Goal: Task Accomplishment & Management: Manage account settings

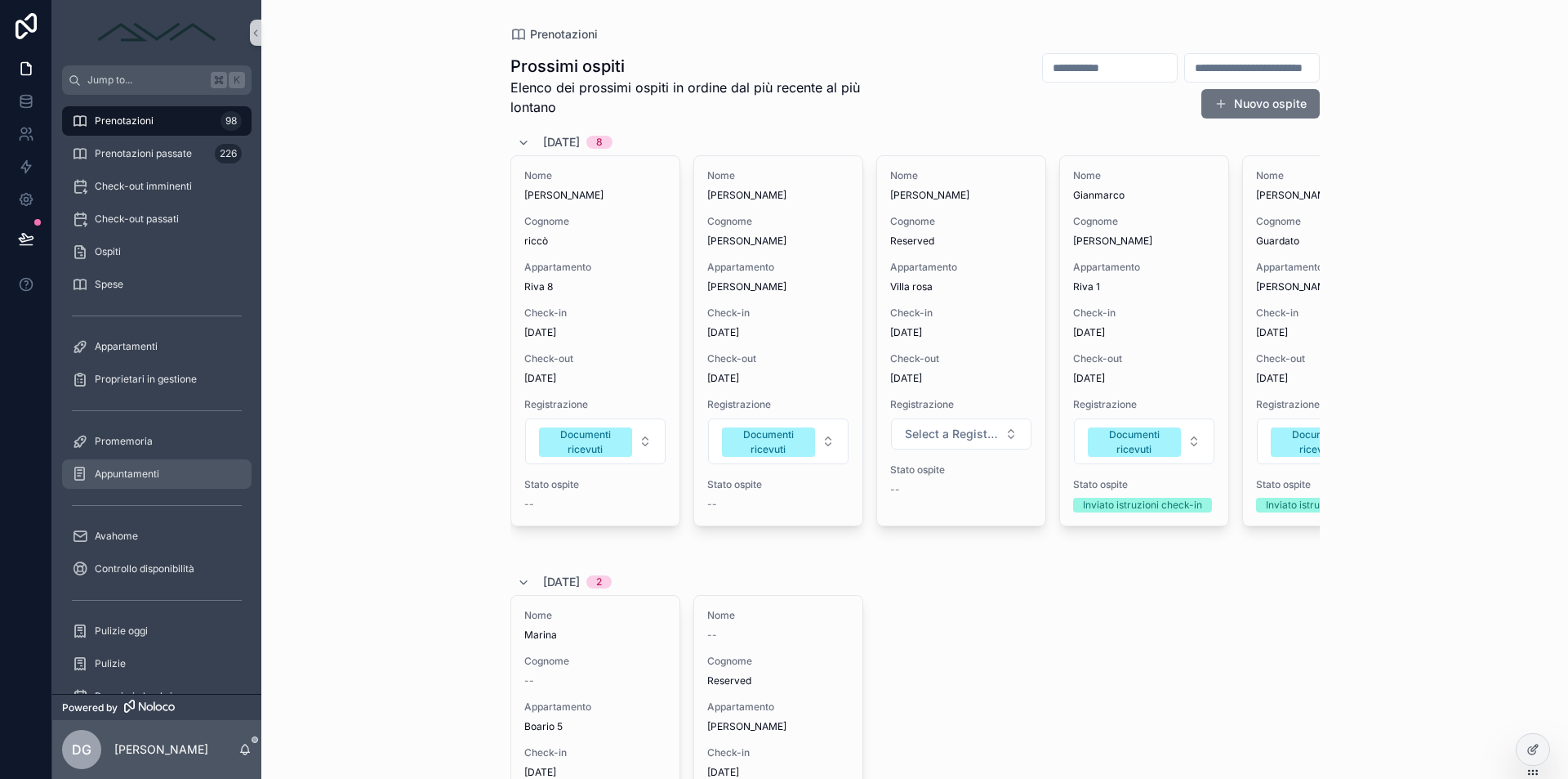
click at [161, 469] on div "Appuntamenti" at bounding box center [156, 474] width 169 height 26
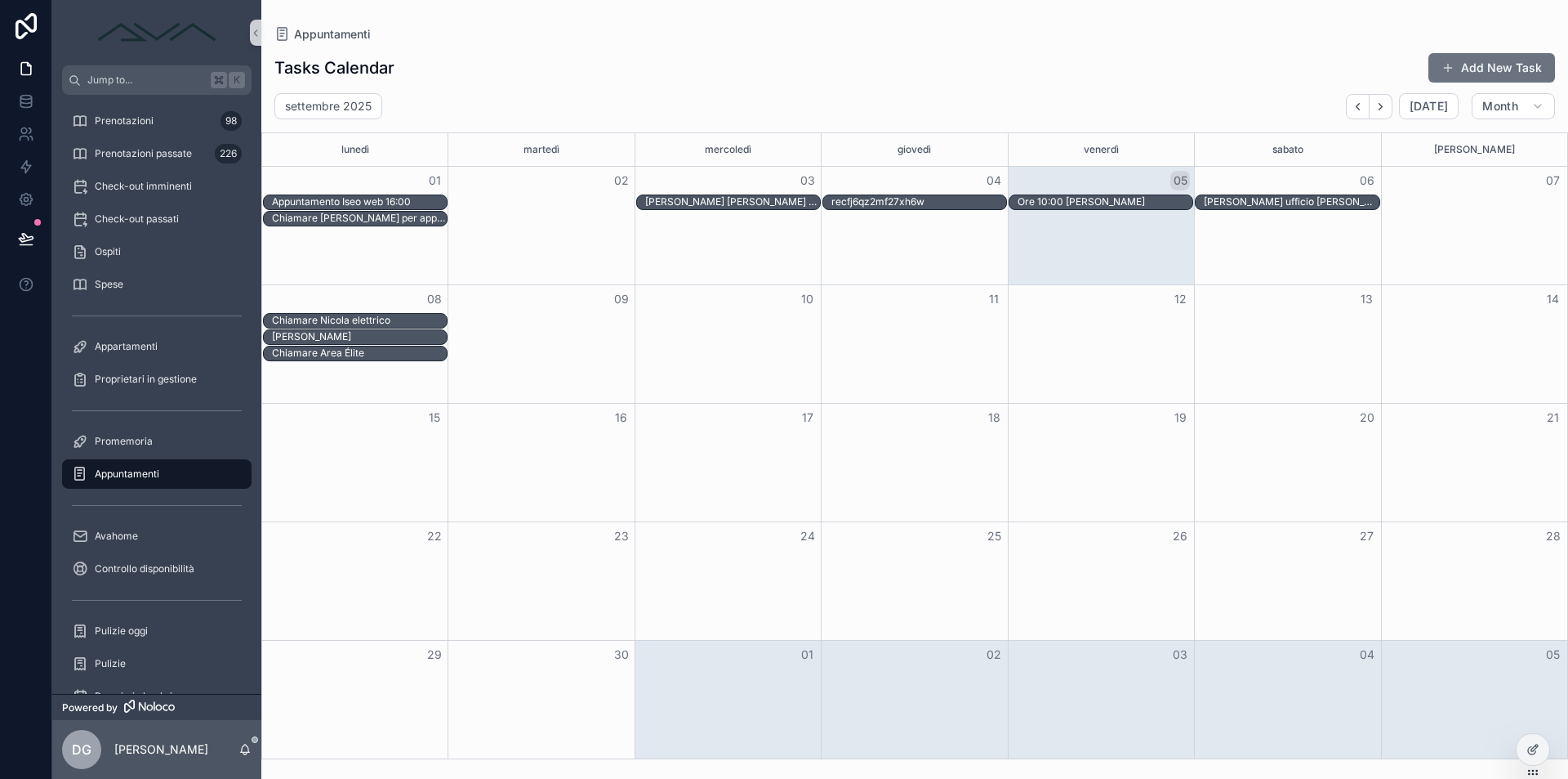
click at [1114, 229] on div "Month View" at bounding box center [1101, 225] width 186 height 117
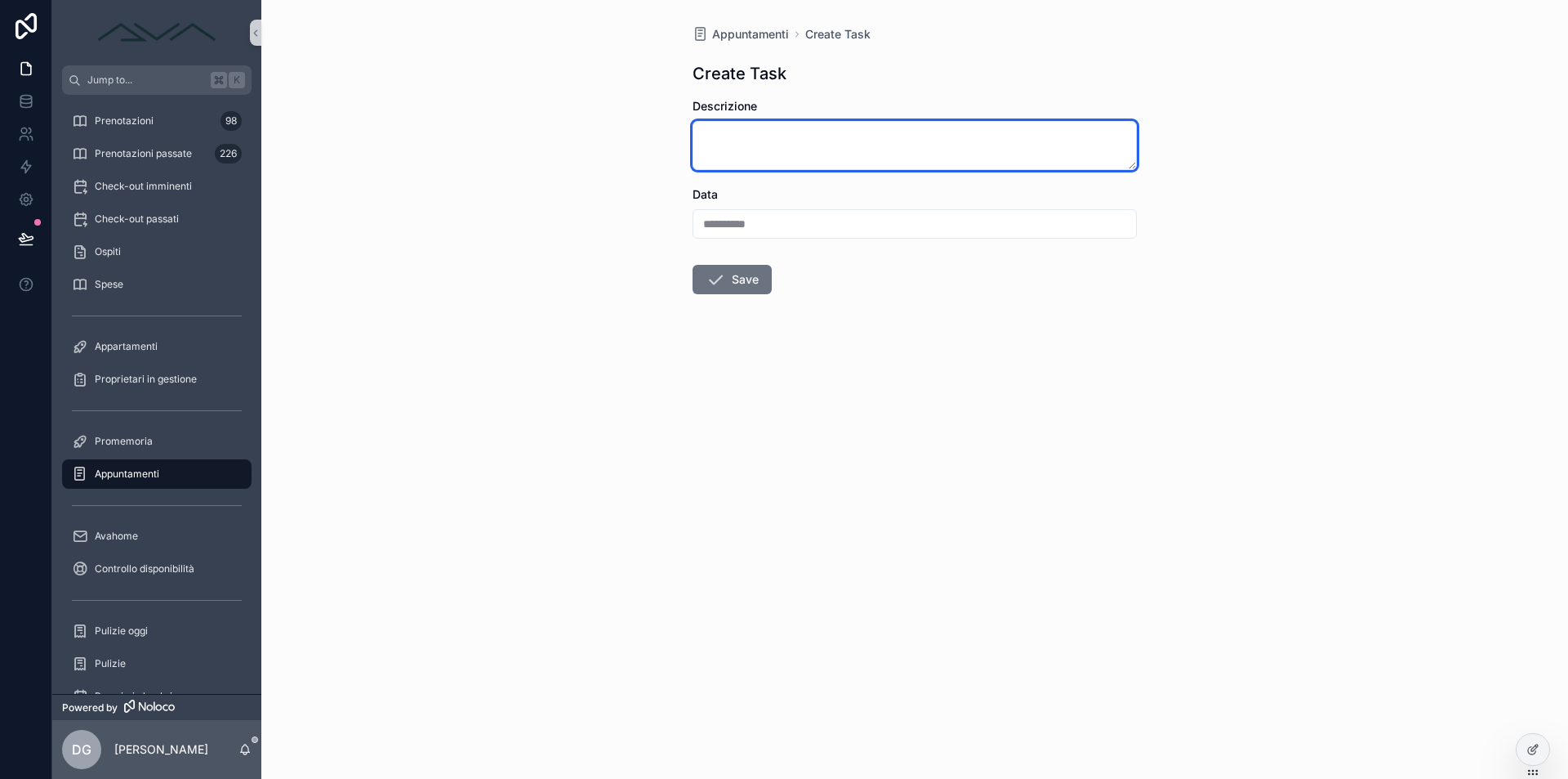
click at [833, 145] on textarea "scrollable content" at bounding box center [914, 145] width 445 height 49
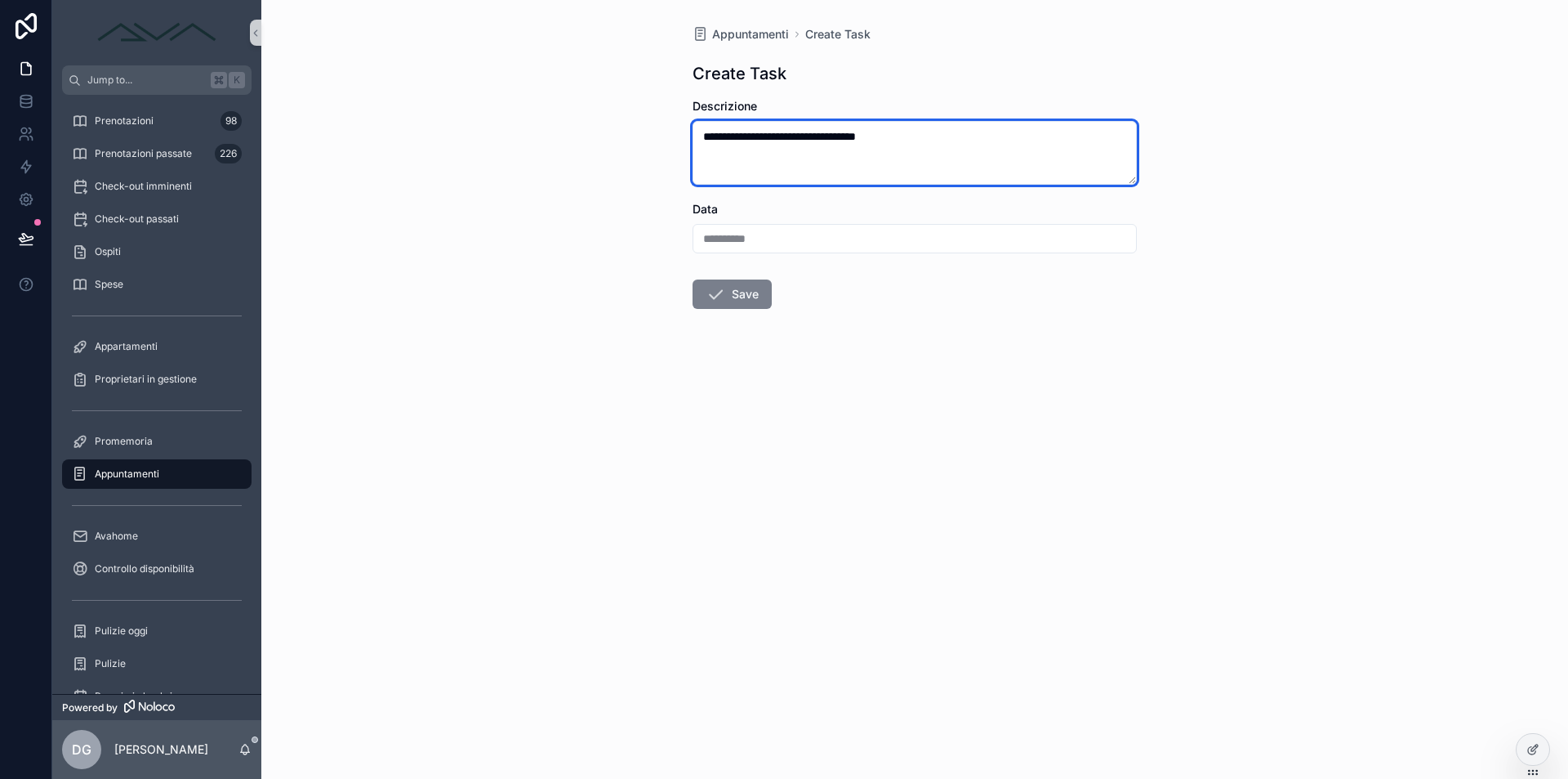
type textarea "**********"
click at [746, 305] on button "Save" at bounding box center [732, 294] width 79 height 29
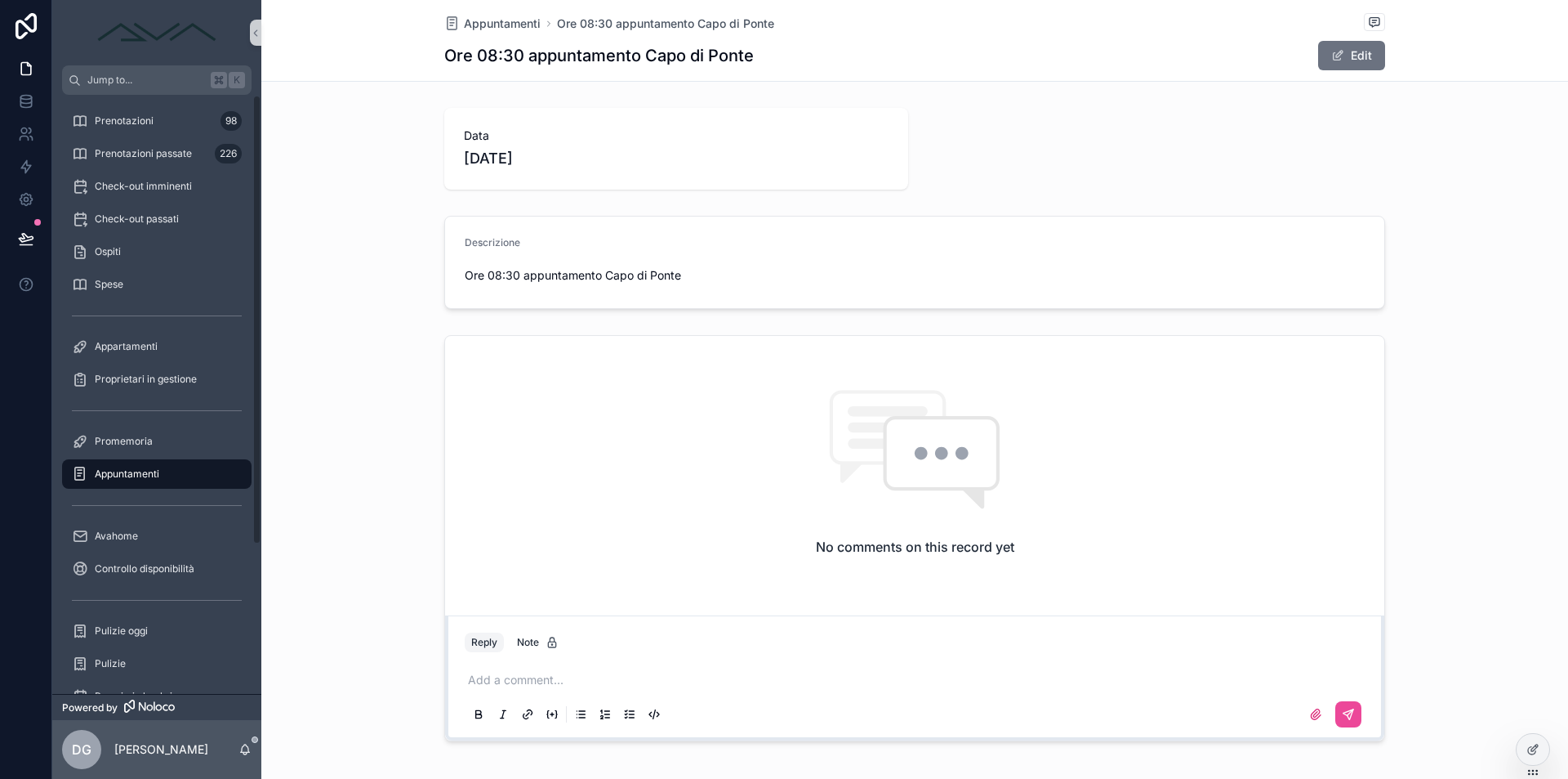
click at [123, 466] on div "Appuntamenti" at bounding box center [156, 474] width 169 height 26
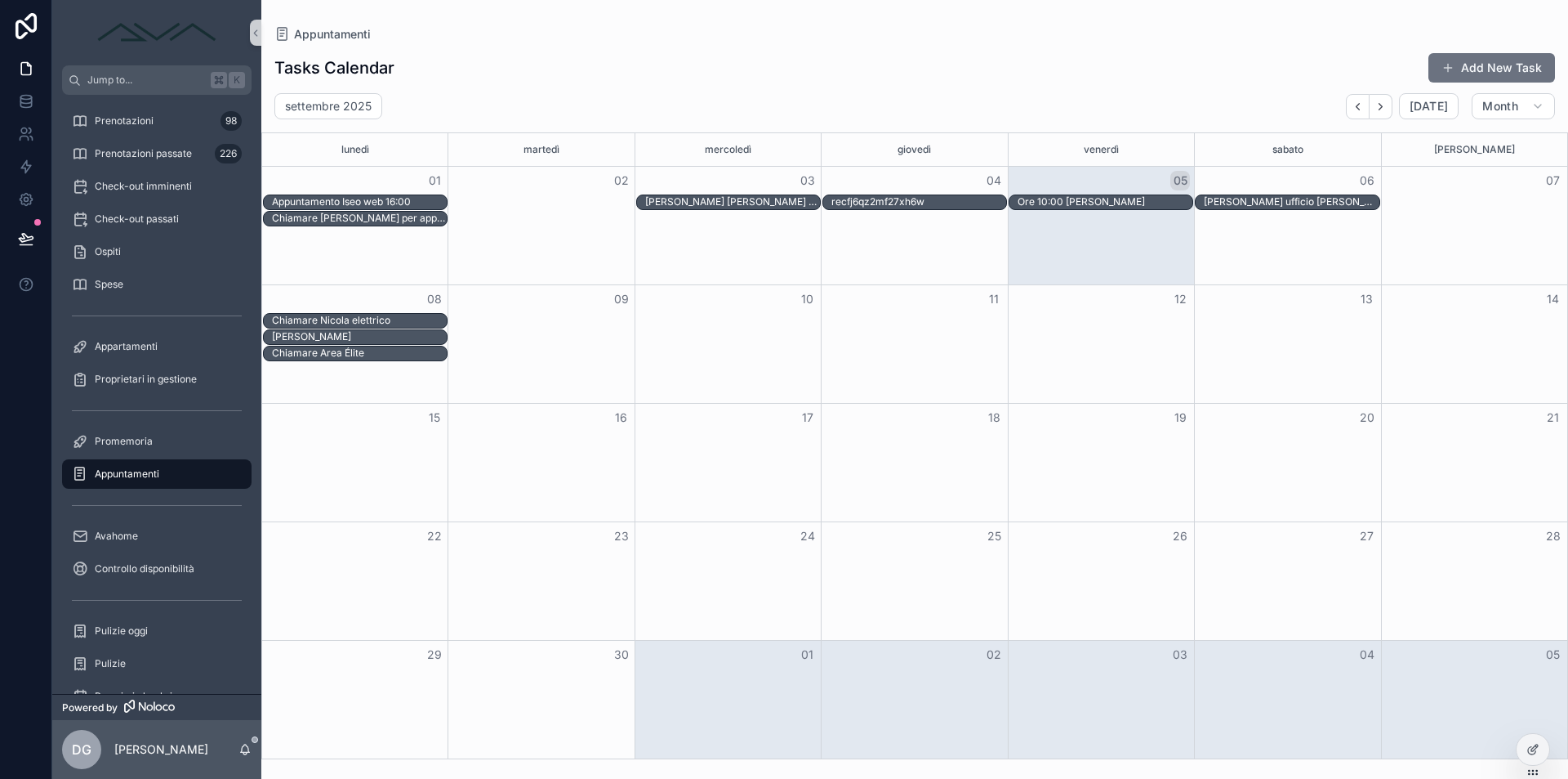
click at [1090, 221] on div "Chiamare [PERSON_NAME] per appuntamento" at bounding box center [915, 219] width 1306 height 16
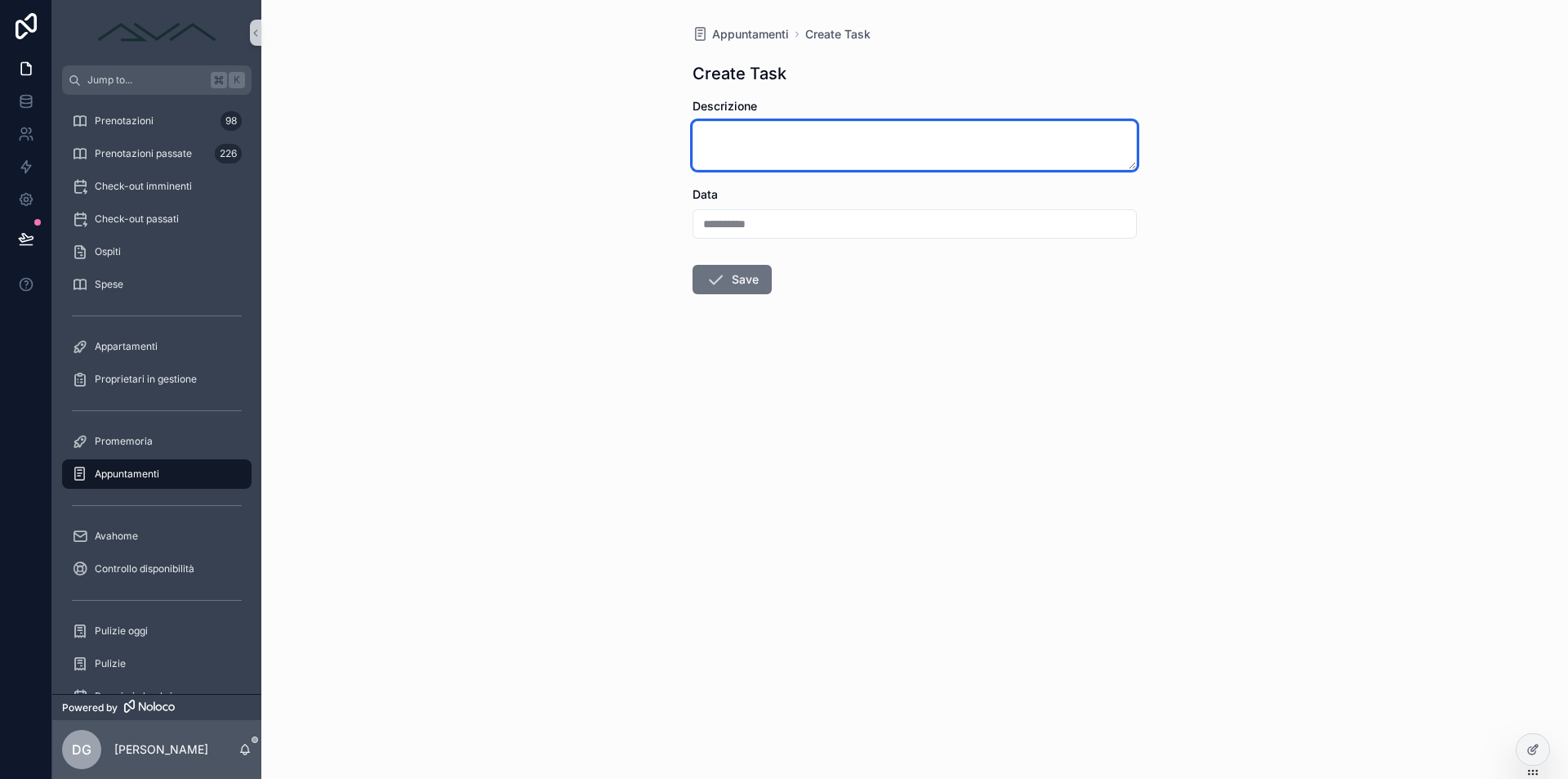
click at [810, 139] on textarea "scrollable content" at bounding box center [914, 145] width 445 height 49
type textarea "**********"
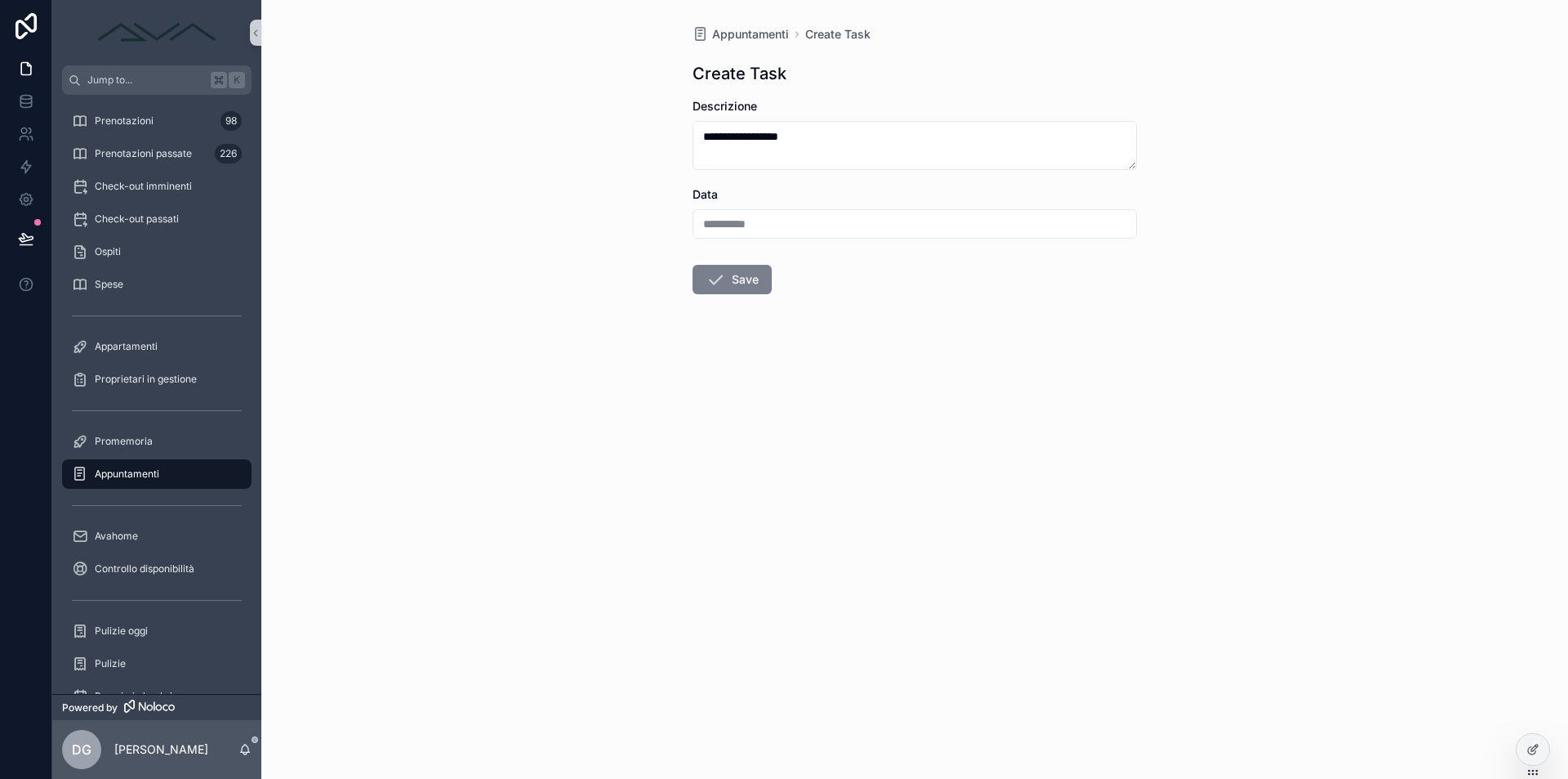
click at [723, 279] on icon "scrollable content" at bounding box center [716, 279] width 19 height 19
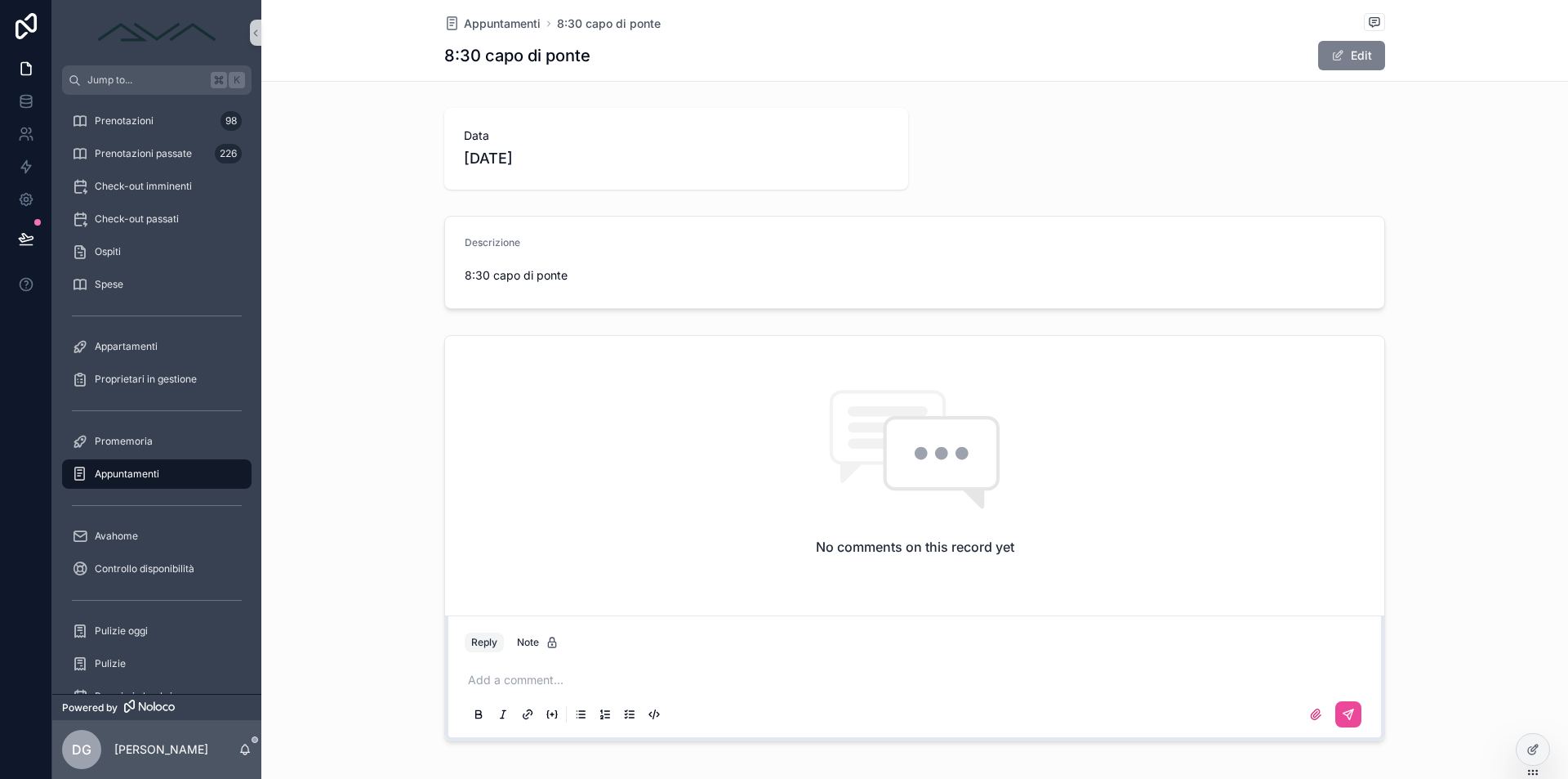
click at [1374, 50] on button "Edit" at bounding box center [1351, 55] width 67 height 29
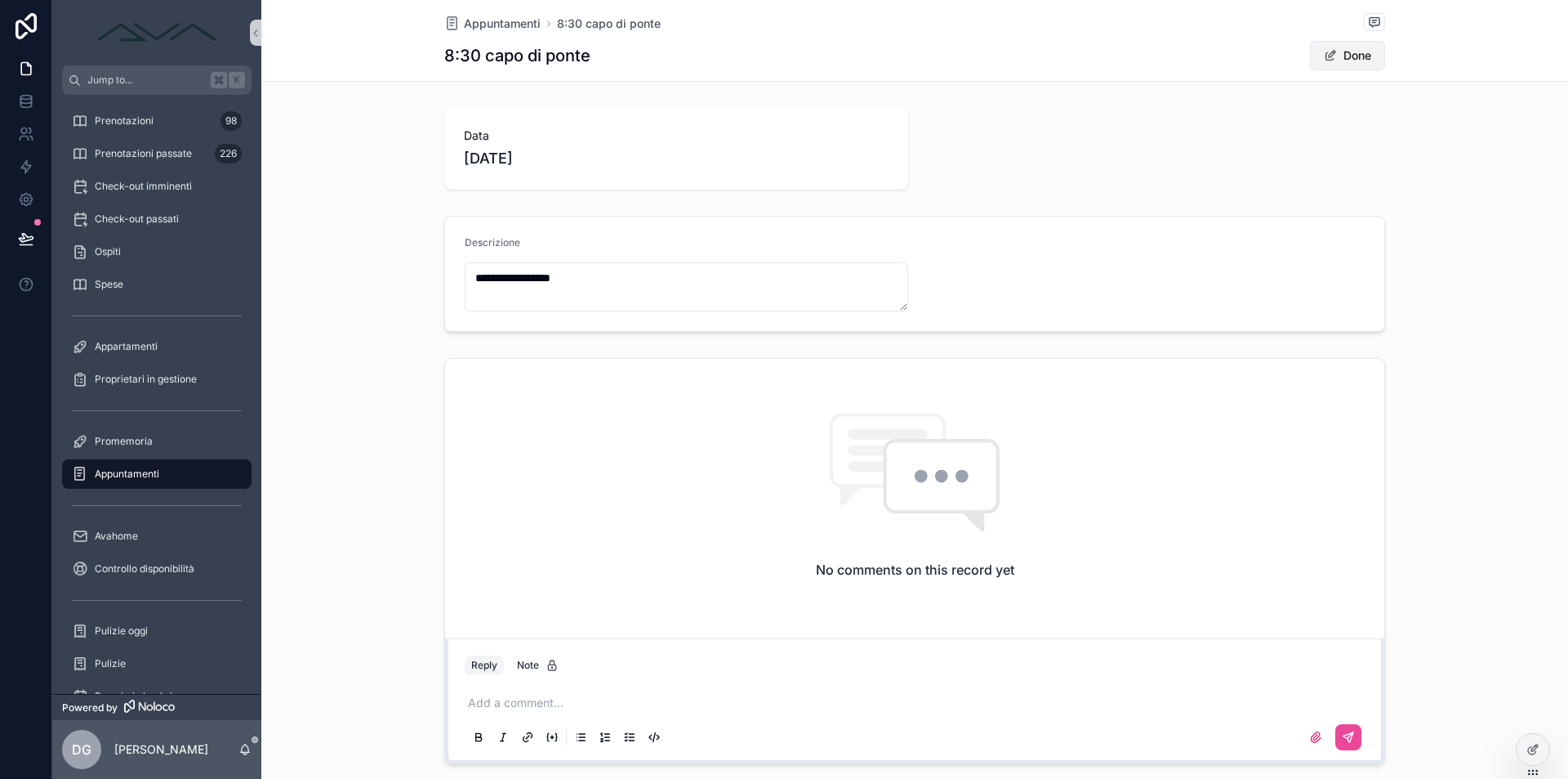
click at [1374, 50] on button "Done" at bounding box center [1348, 55] width 76 height 29
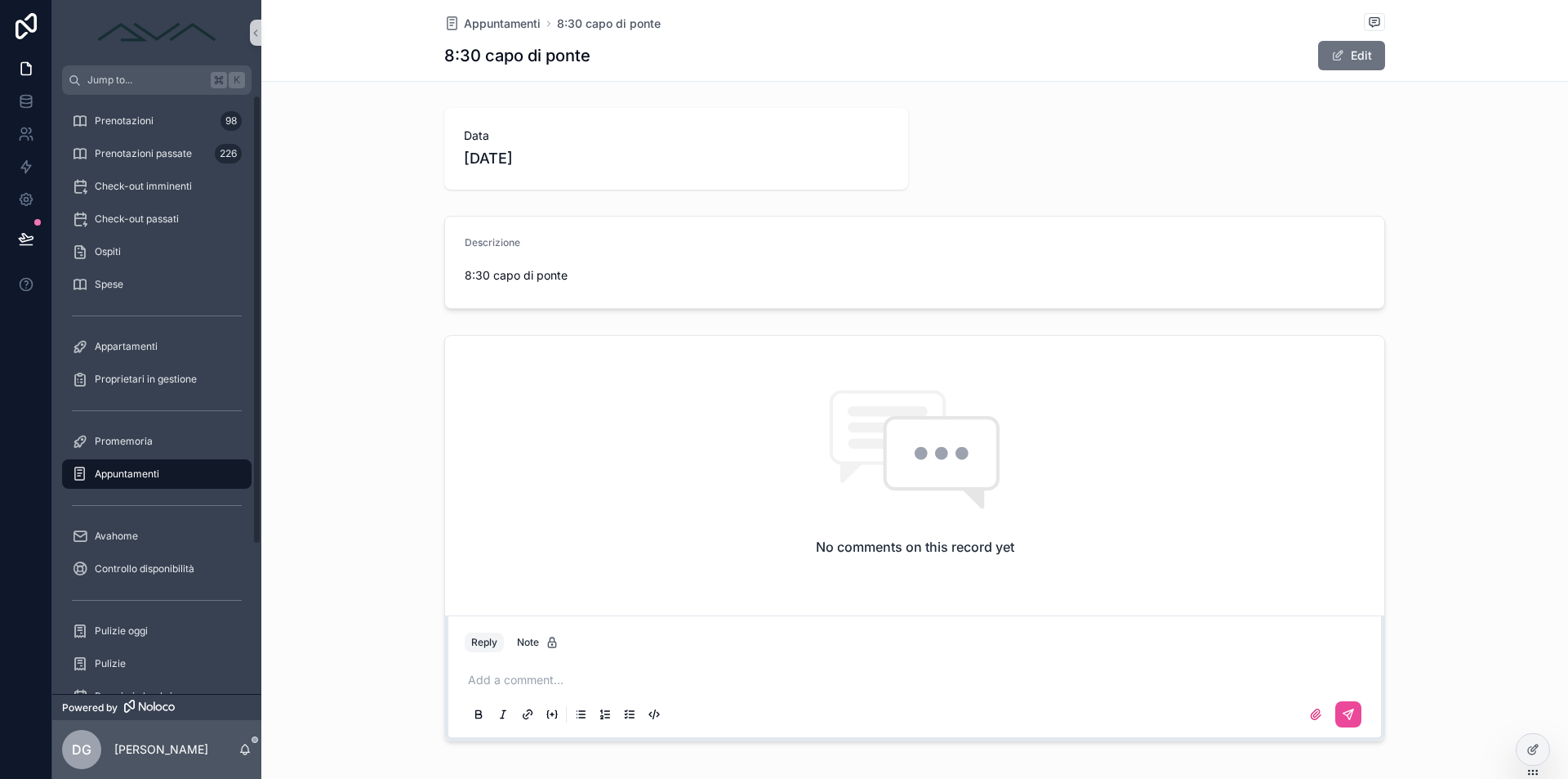
click at [121, 477] on span "Appuntamenti" at bounding box center [127, 473] width 65 height 13
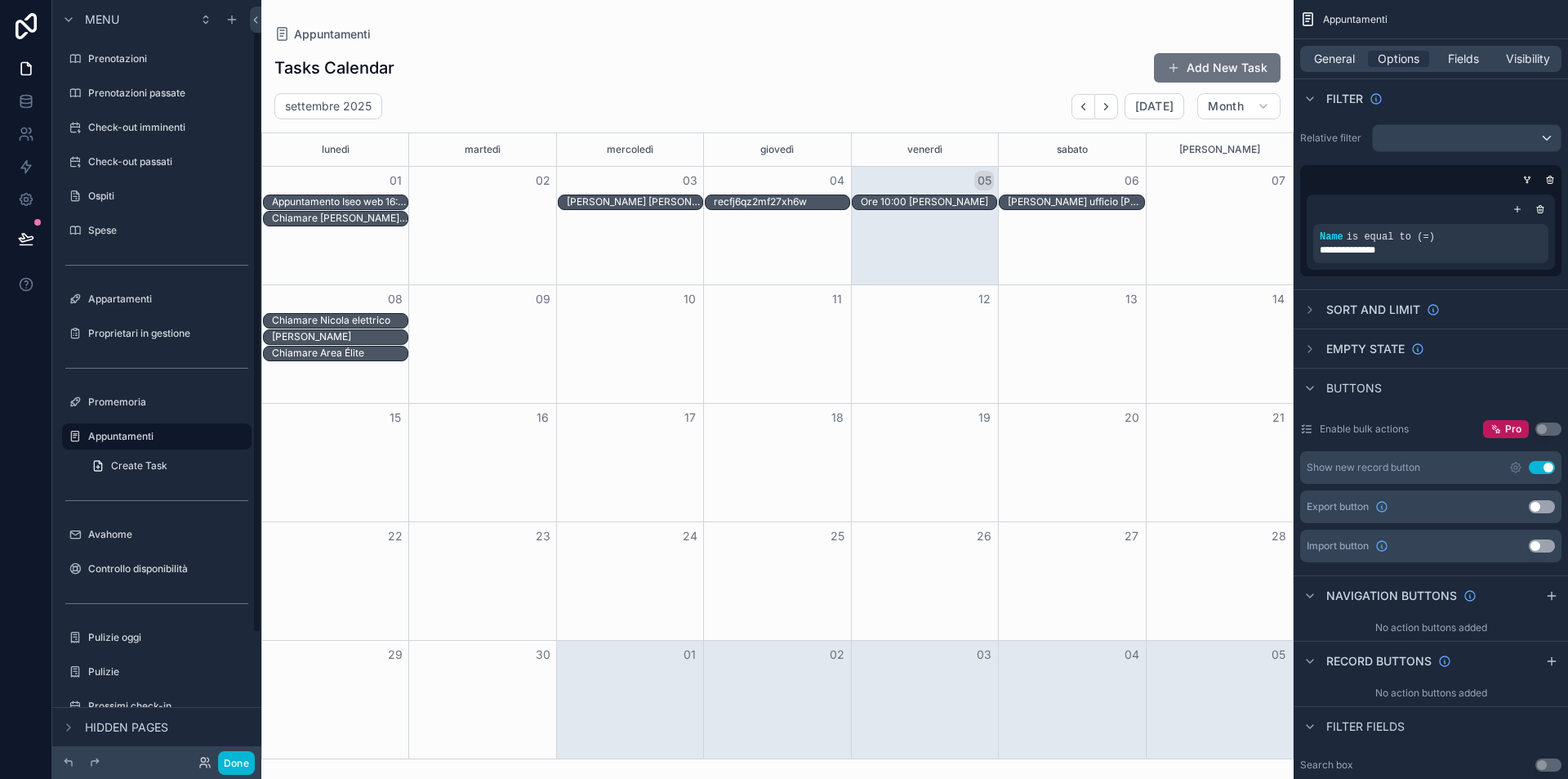
scroll to position [39, 0]
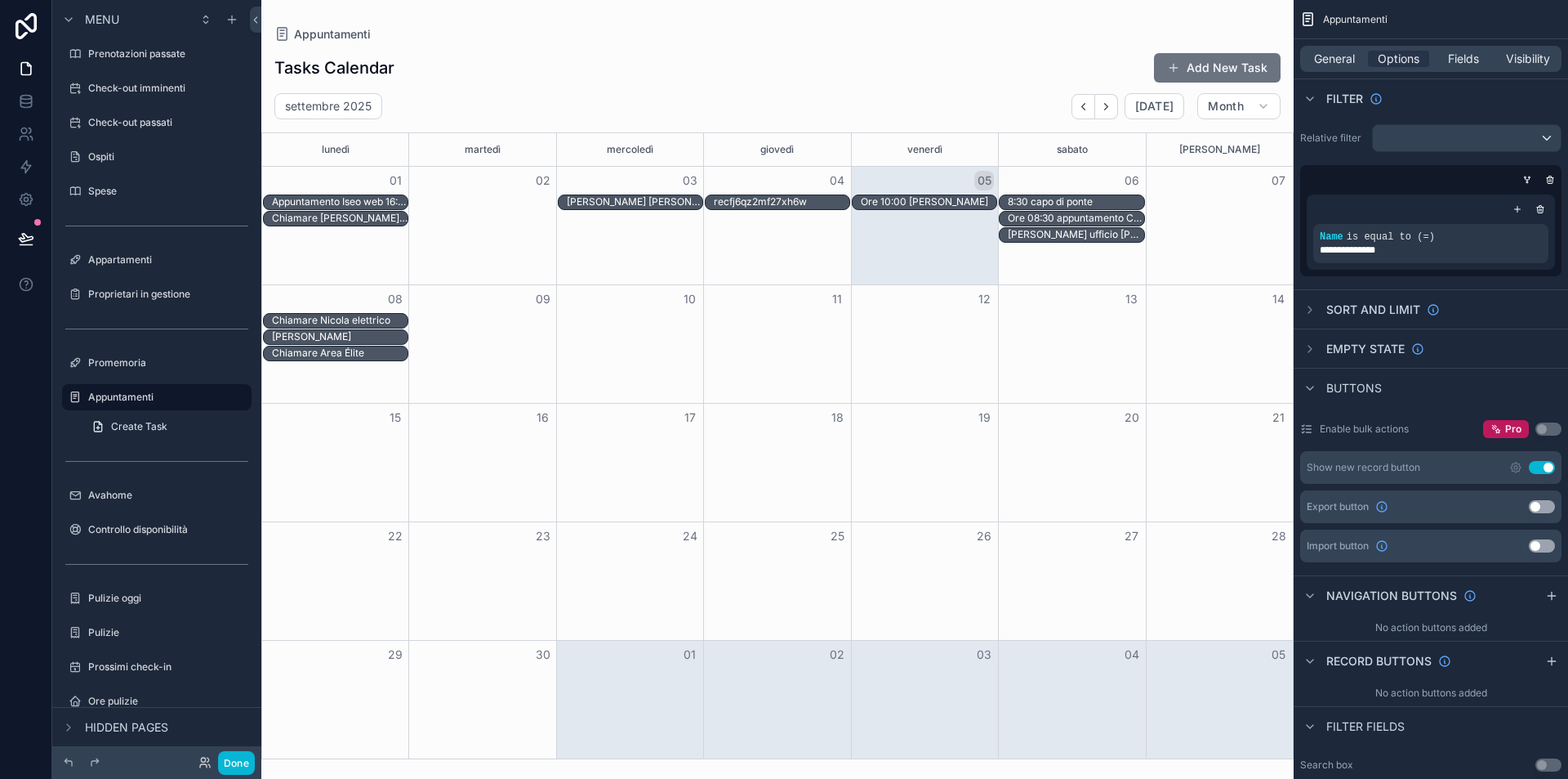
click at [1243, 201] on div "Appuntamento Iseo web 16:00 [PERSON_NAME] [PERSON_NAME] sito web ore 14:00 recf…" at bounding box center [778, 203] width 1030 height 16
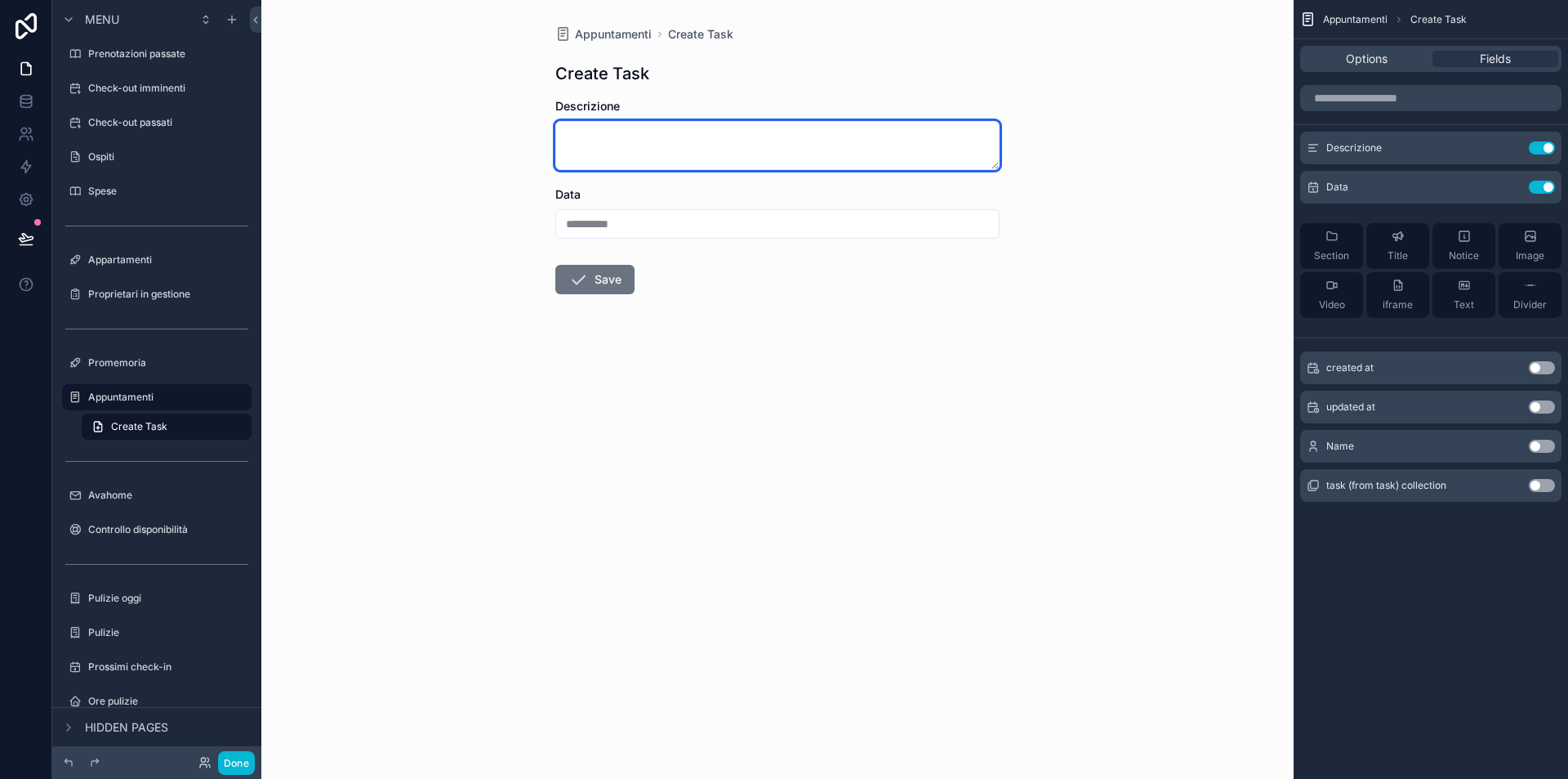
click at [672, 148] on textarea "scrollable content" at bounding box center [778, 145] width 445 height 49
type textarea "**********"
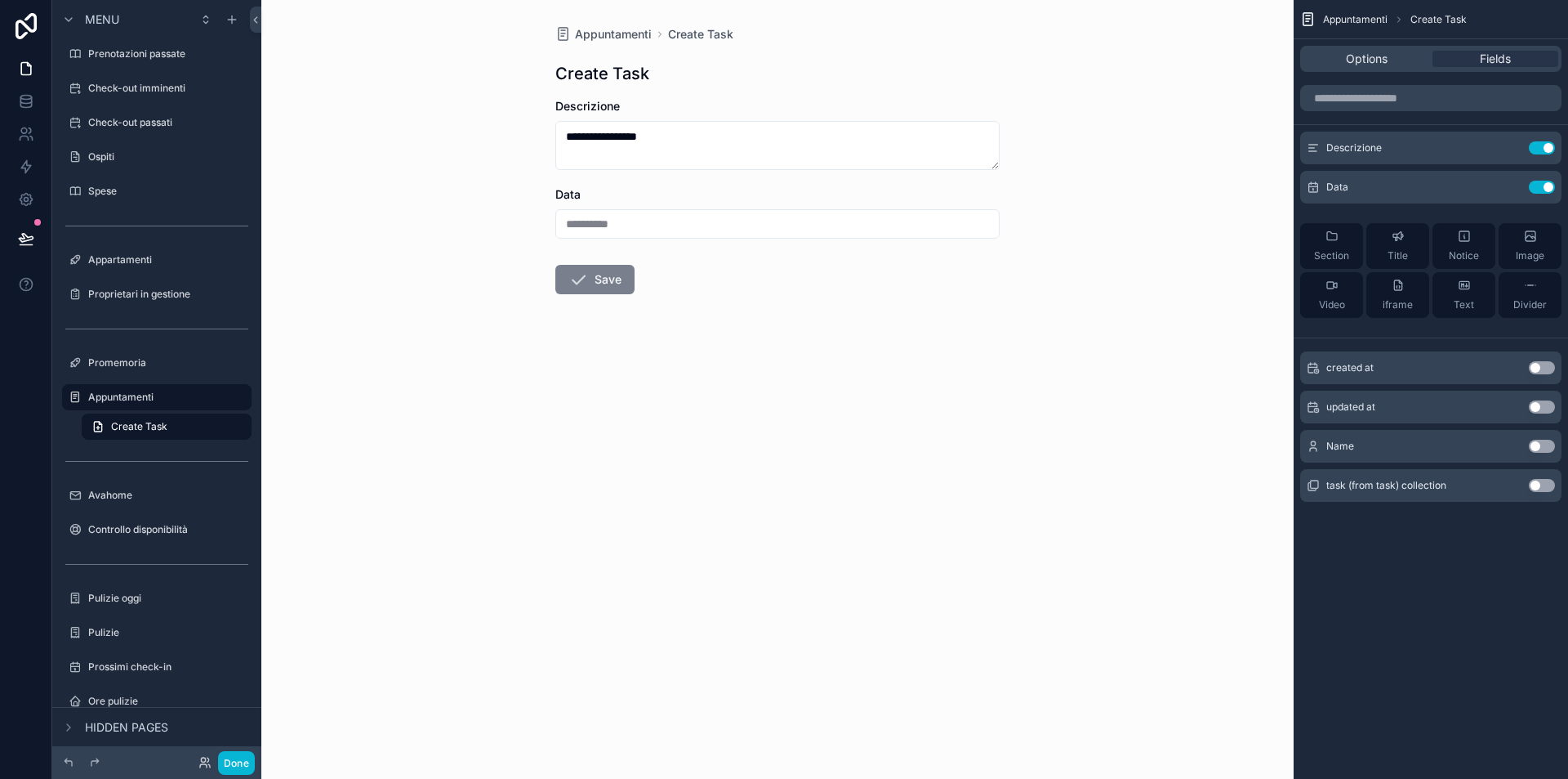
click at [593, 276] on button "Save" at bounding box center [596, 279] width 79 height 29
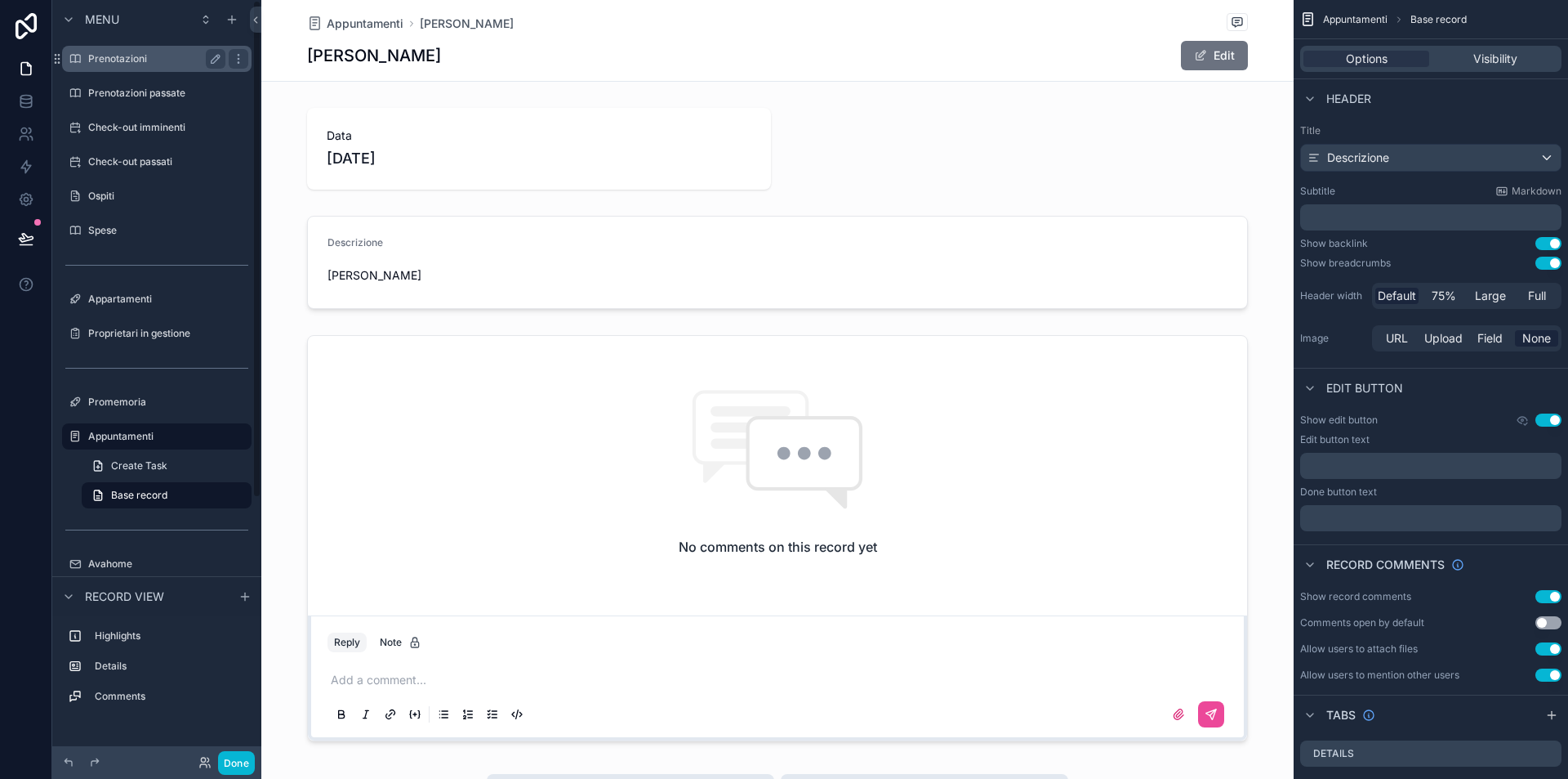
click at [151, 62] on label "Prenotazioni" at bounding box center [153, 58] width 131 height 13
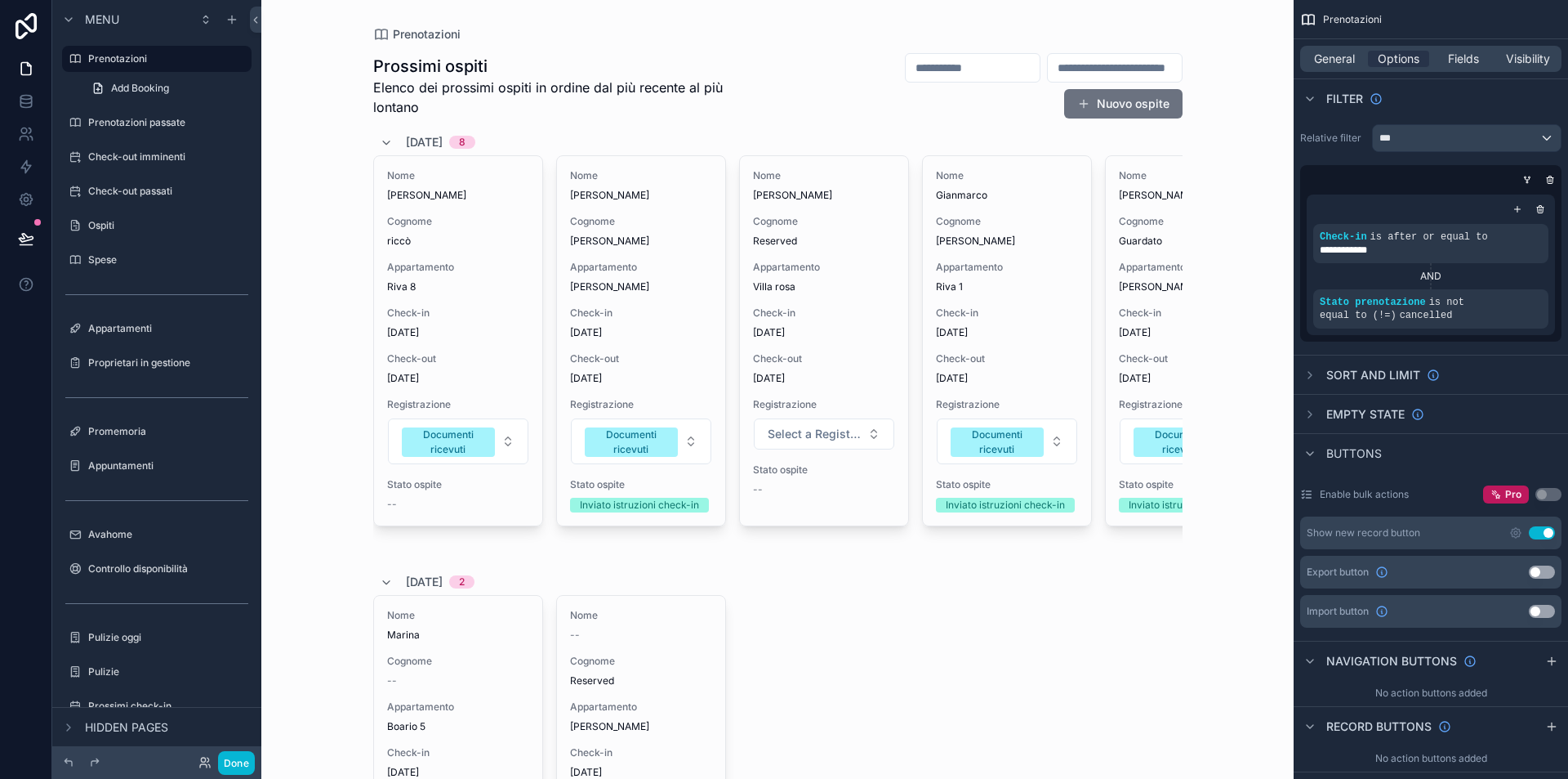
click at [415, 328] on span "[DATE]" at bounding box center [458, 332] width 142 height 13
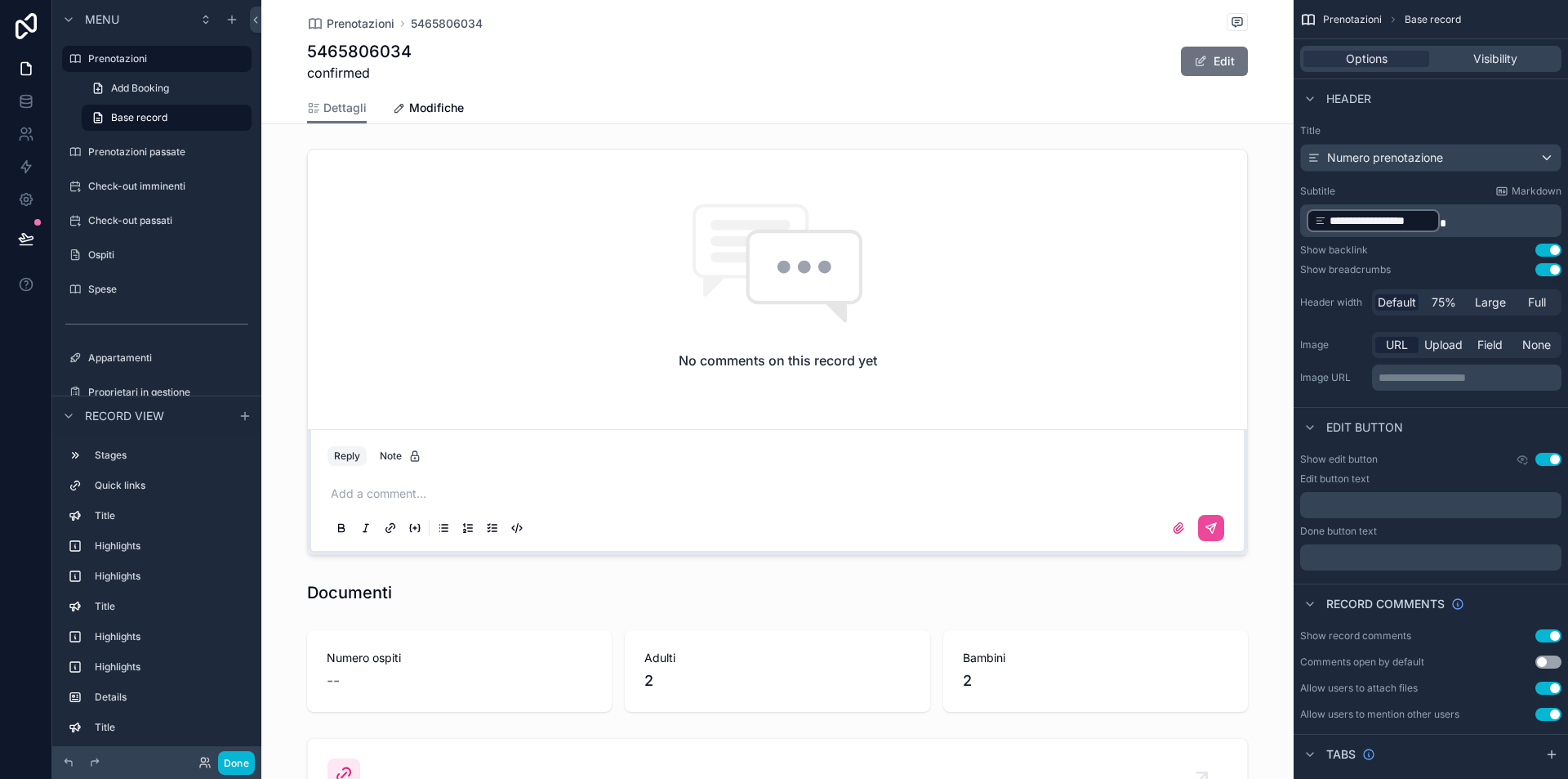
scroll to position [1468, 0]
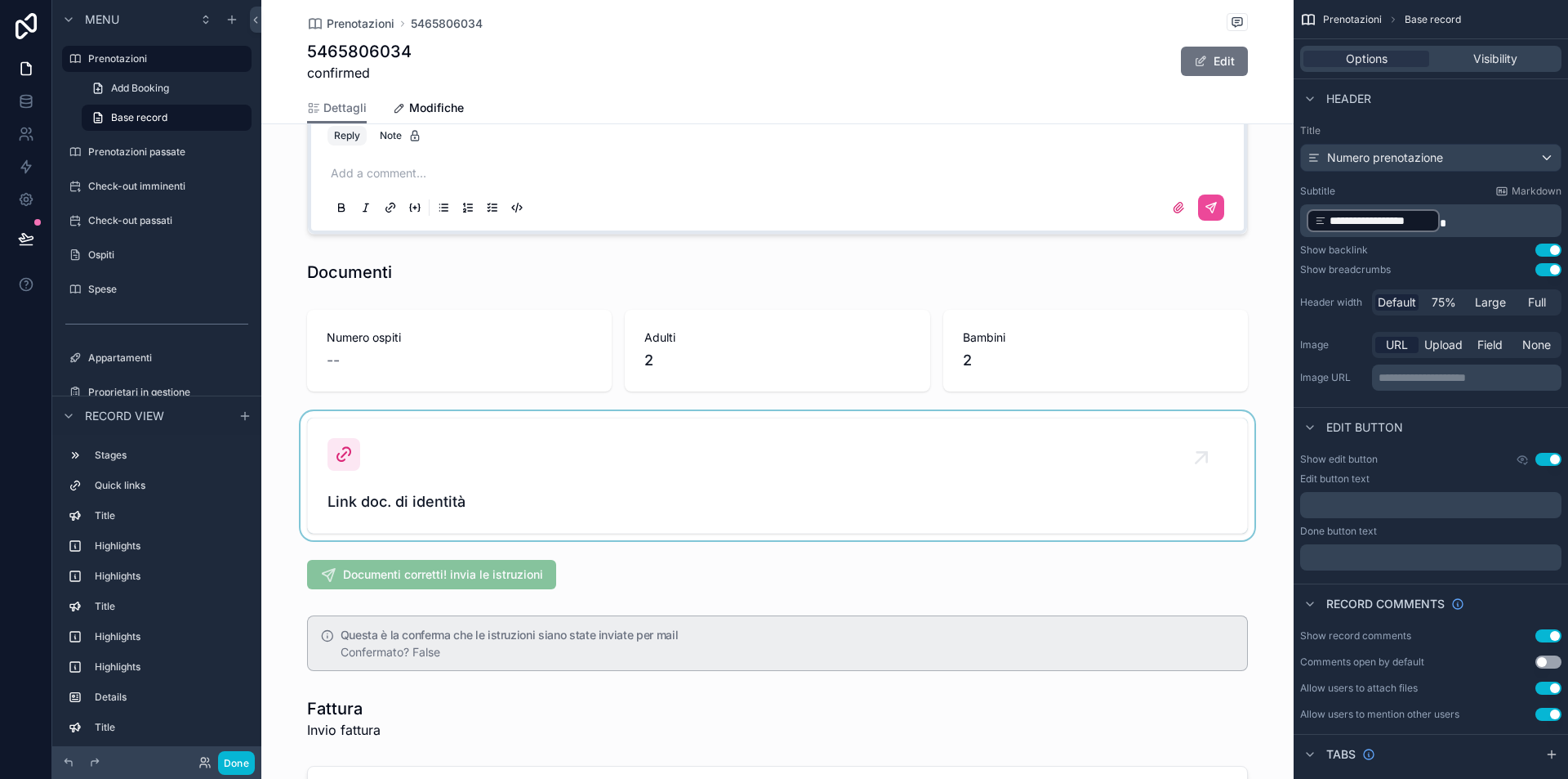
click at [386, 462] on div "scrollable content" at bounding box center [778, 475] width 1032 height 129
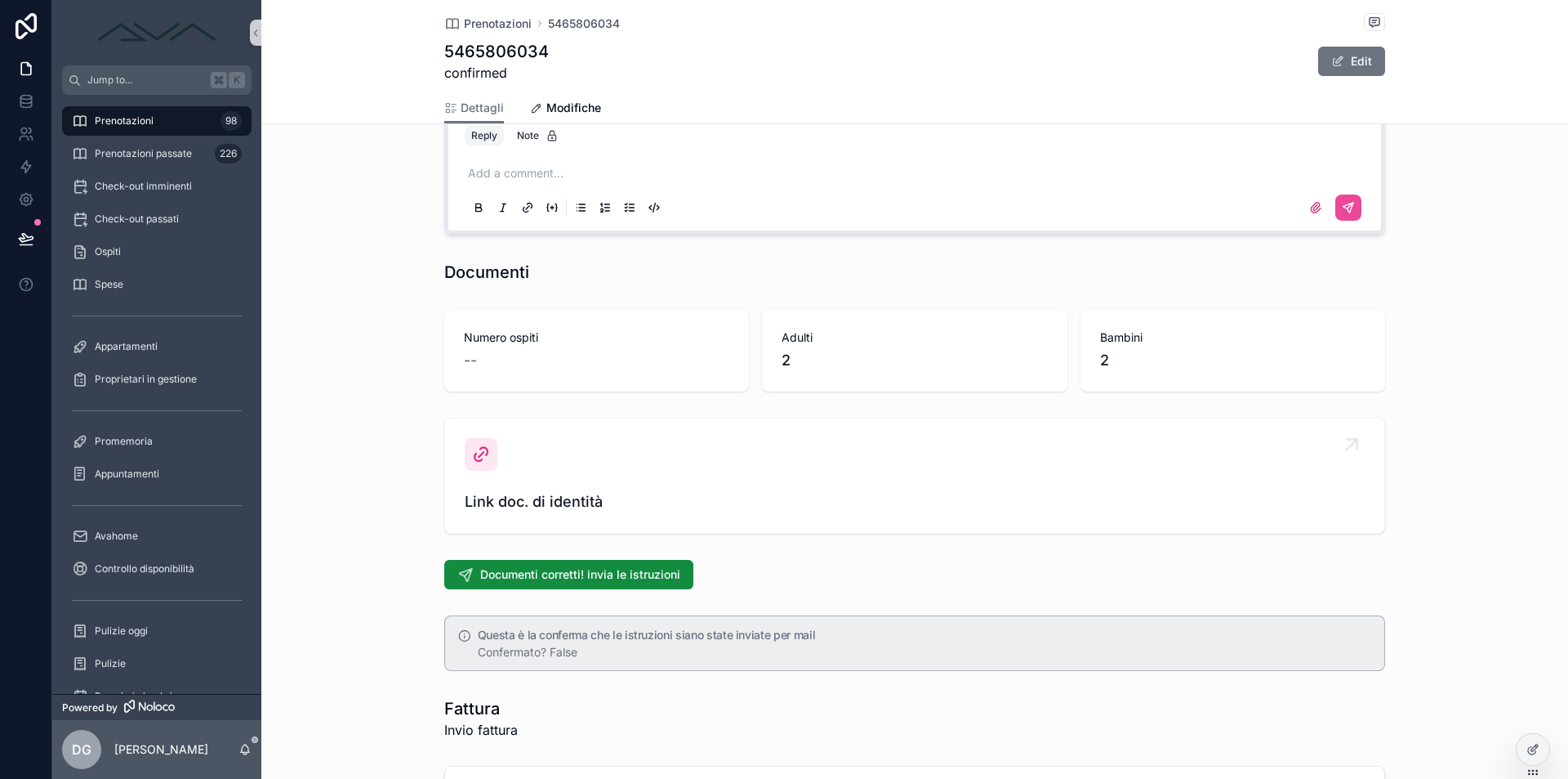
click at [502, 483] on div "Link doc. di identità" at bounding box center [914, 476] width 900 height 76
click at [488, 446] on icon "scrollable content" at bounding box center [481, 454] width 19 height 19
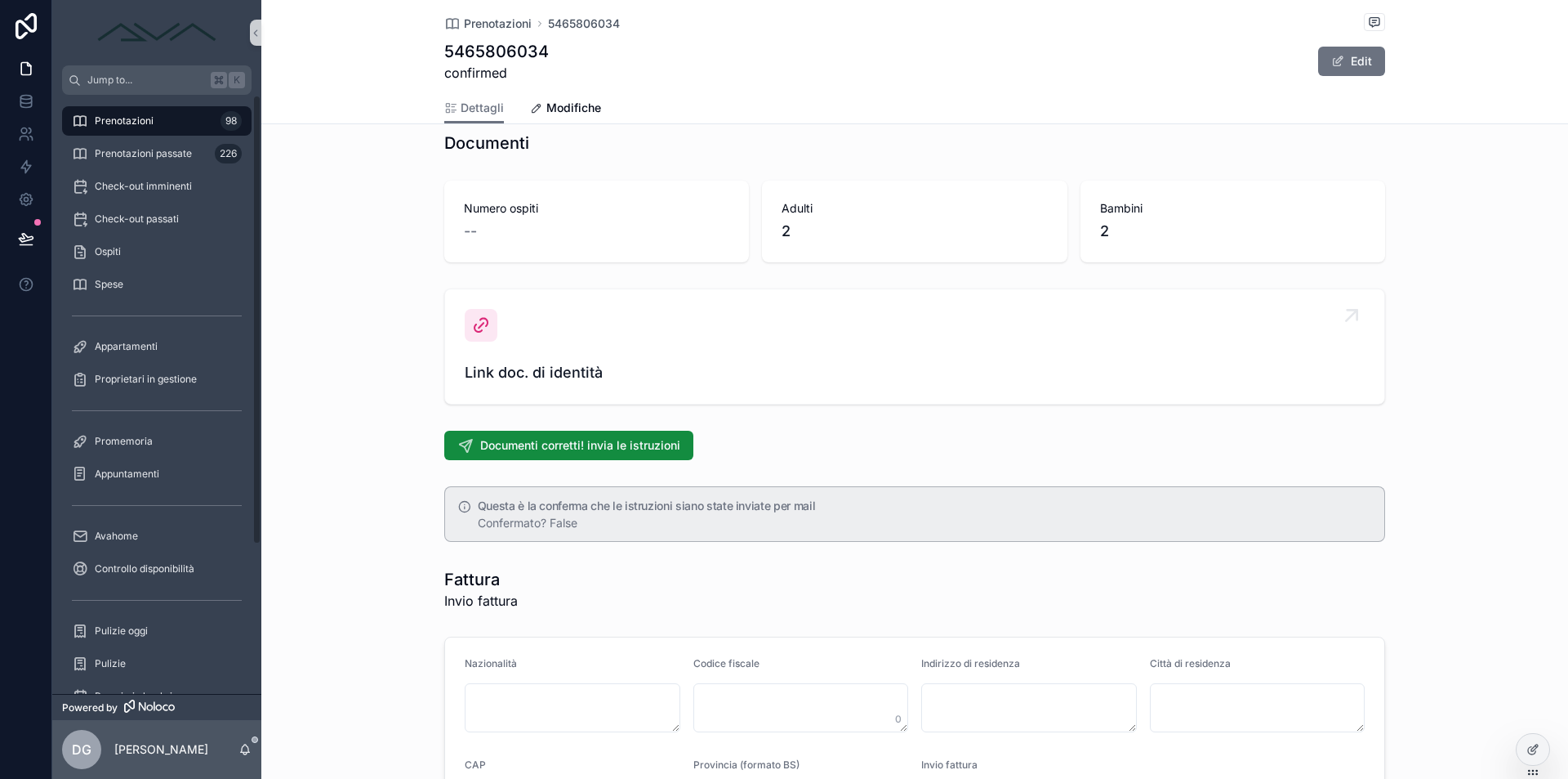
scroll to position [1709, 0]
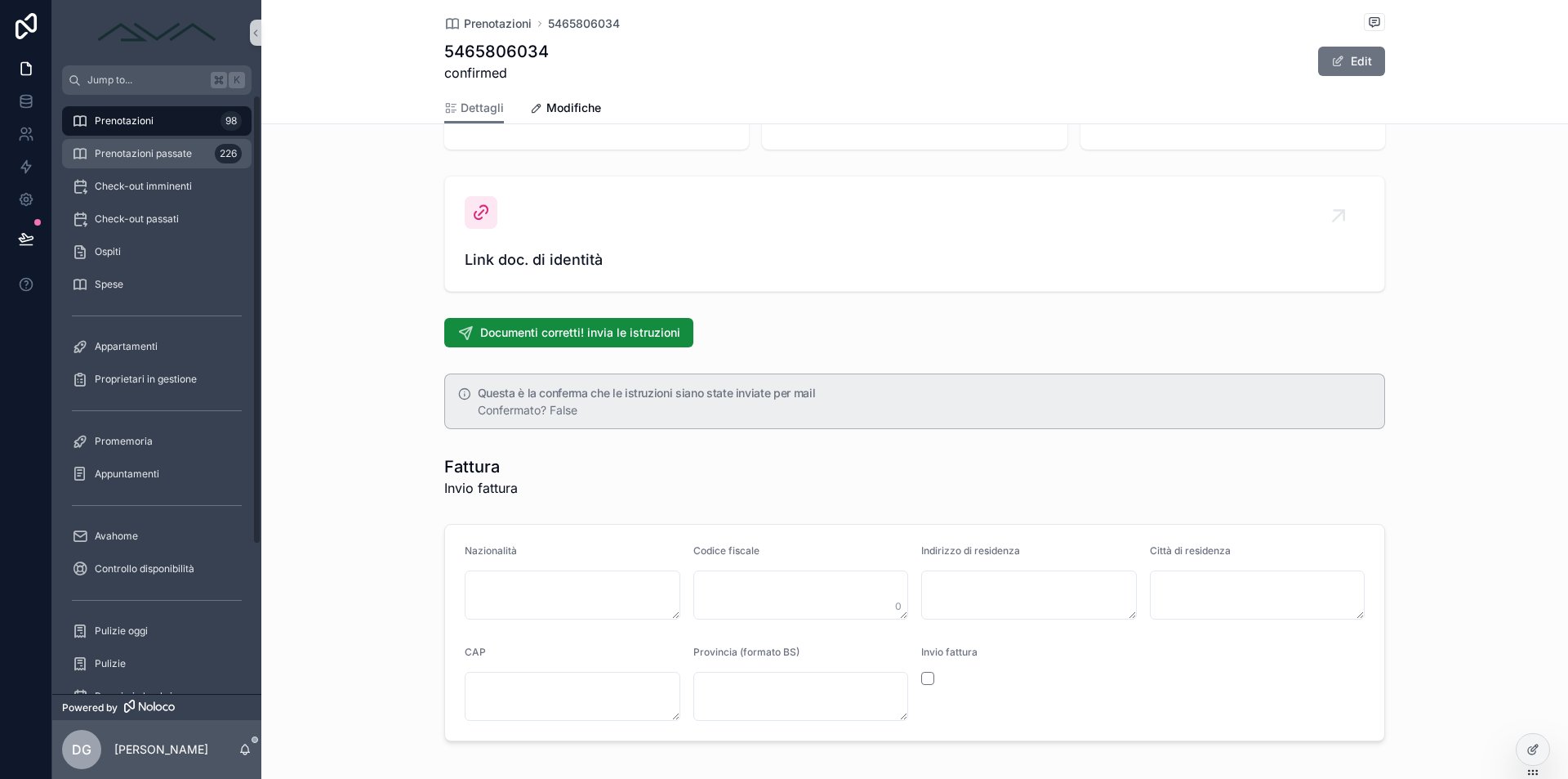
click at [157, 142] on div "Prenotazioni passate 226" at bounding box center [156, 153] width 169 height 26
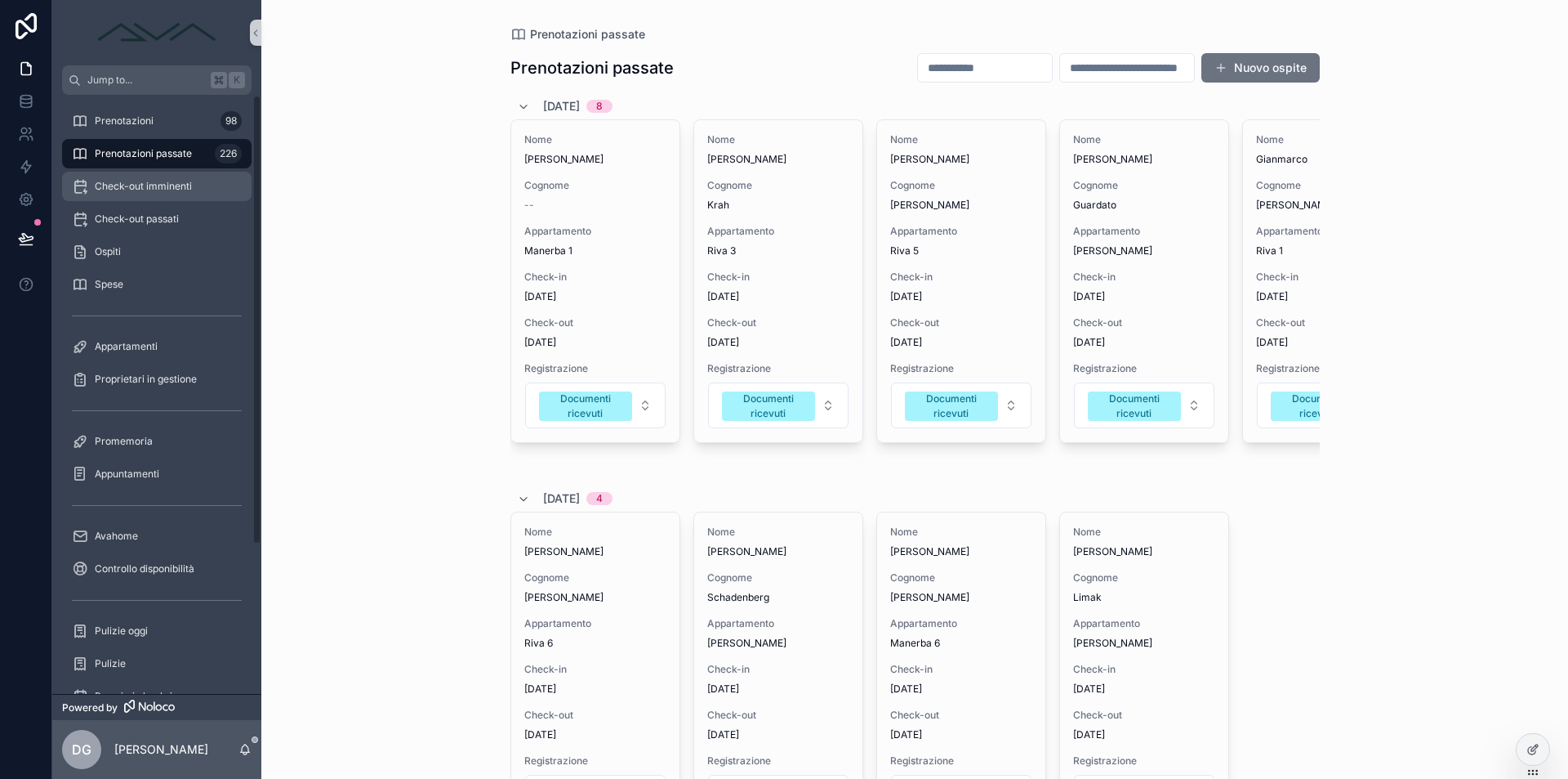
click at [97, 185] on span "Check-out imminenti" at bounding box center [143, 186] width 97 height 13
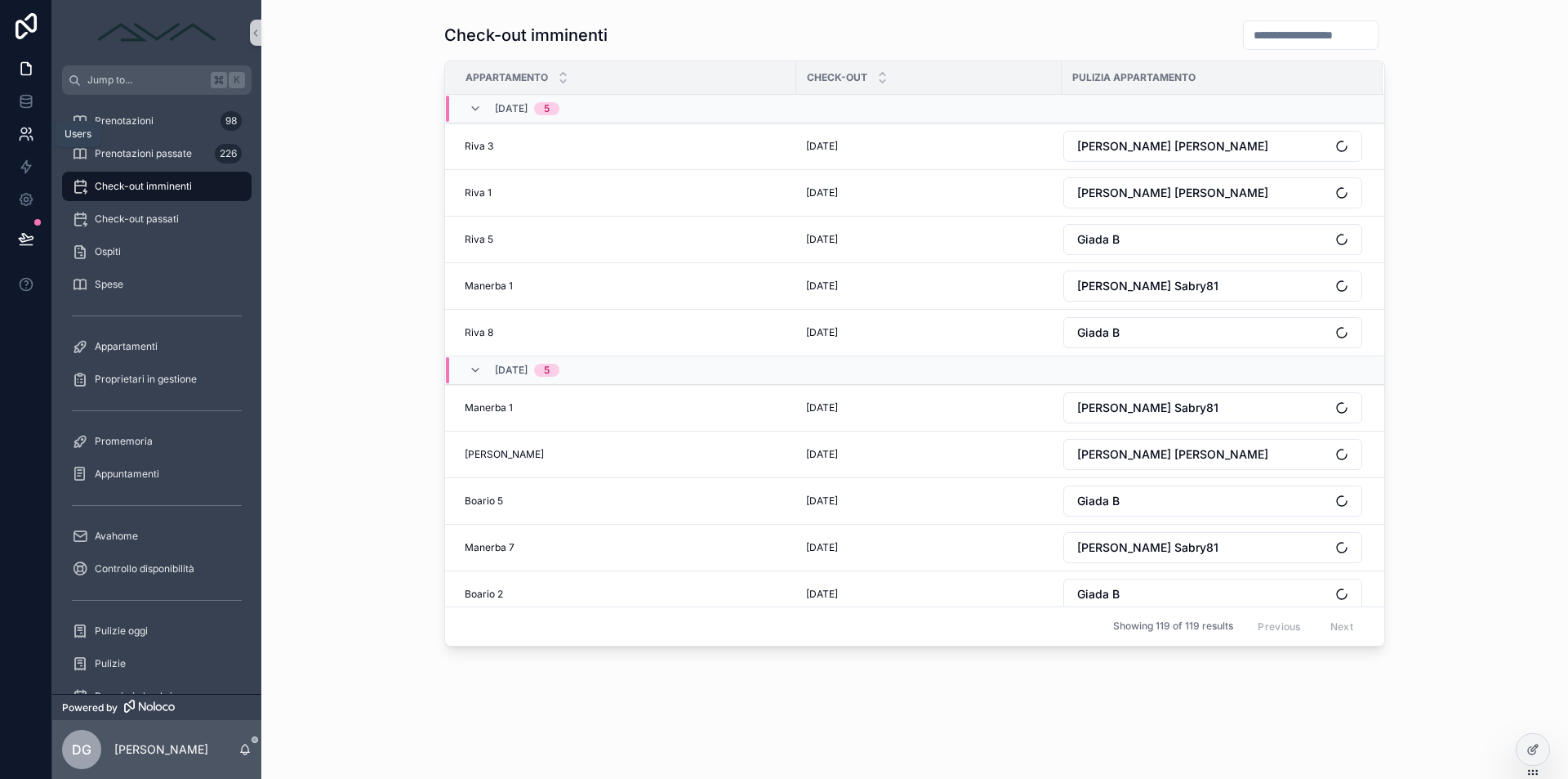
click at [20, 131] on icon at bounding box center [26, 134] width 16 height 16
